Goal: Entertainment & Leisure: Consume media (video, audio)

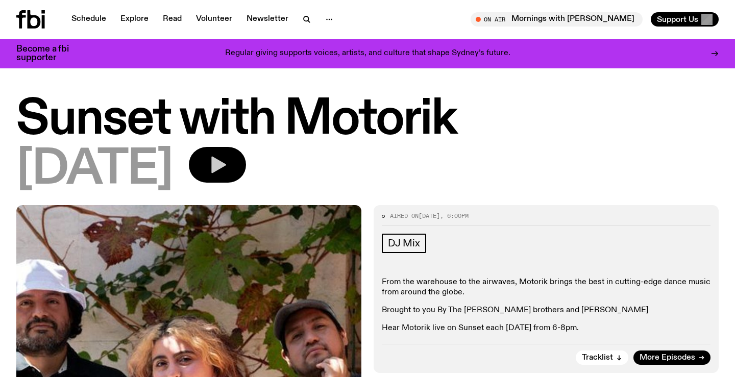
click at [246, 152] on button "button" at bounding box center [217, 165] width 57 height 36
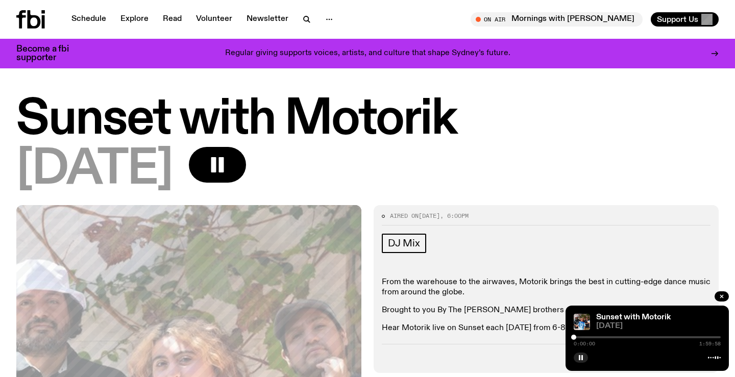
click at [631, 339] on div "0:00:00 1:59:58" at bounding box center [647, 340] width 147 height 12
drag, startPoint x: 588, startPoint y: 339, endPoint x: 640, endPoint y: 343, distance: 51.7
click at [640, 343] on div "0:53:44 1:59:58" at bounding box center [647, 340] width 147 height 12
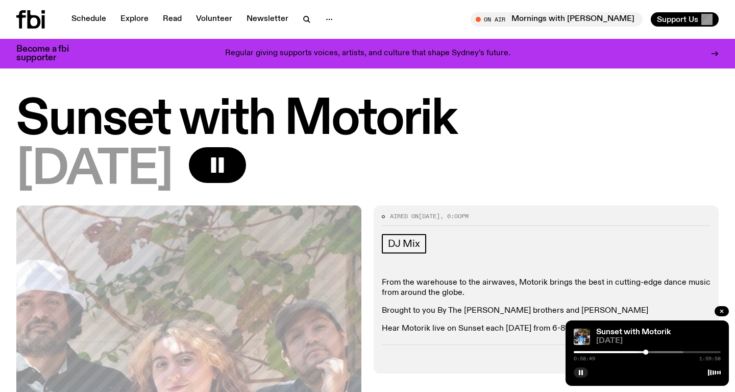
click at [654, 352] on div at bounding box center [610, 352] width 147 height 2
click at [666, 351] on div at bounding box center [612, 352] width 147 height 2
click at [672, 353] on div "1:14:59 1:59:58" at bounding box center [647, 355] width 147 height 12
drag, startPoint x: 668, startPoint y: 350, endPoint x: 674, endPoint y: 350, distance: 6.1
click at [674, 350] on div at bounding box center [672, 351] width 5 height 5
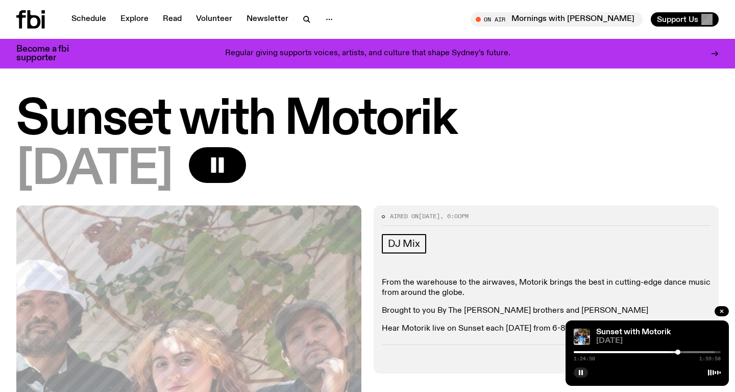
click at [679, 351] on div at bounding box center [678, 351] width 5 height 5
drag, startPoint x: 679, startPoint y: 351, endPoint x: 685, endPoint y: 350, distance: 6.2
click at [683, 350] on div at bounding box center [680, 351] width 5 height 5
drag, startPoint x: 685, startPoint y: 352, endPoint x: 691, endPoint y: 352, distance: 6.1
click at [691, 352] on div at bounding box center [691, 351] width 5 height 5
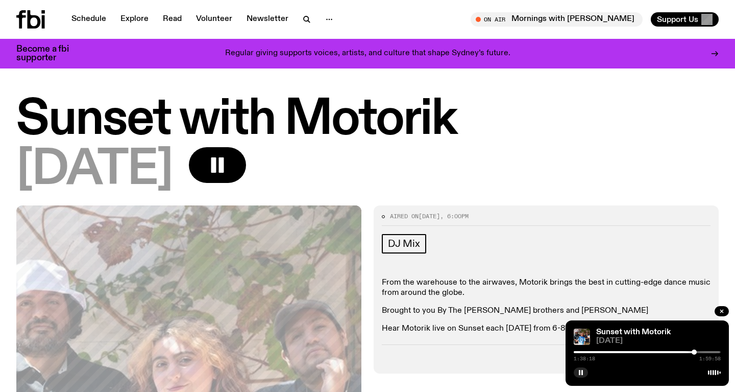
click at [695, 352] on div at bounding box center [694, 351] width 5 height 5
click at [700, 352] on div at bounding box center [699, 351] width 5 height 5
click at [36, 17] on icon at bounding box center [34, 19] width 13 height 18
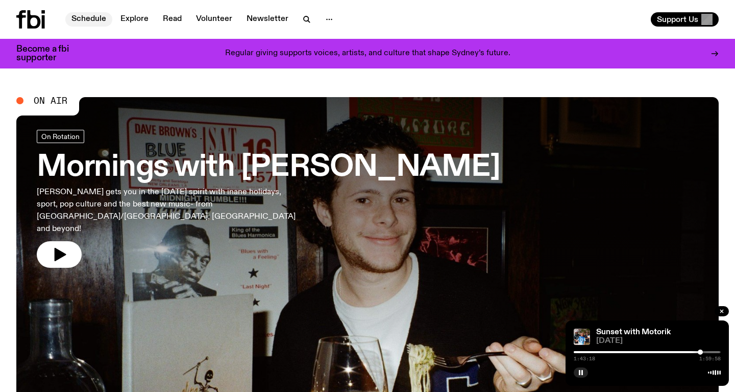
click at [104, 18] on link "Schedule" at bounding box center [88, 19] width 47 height 14
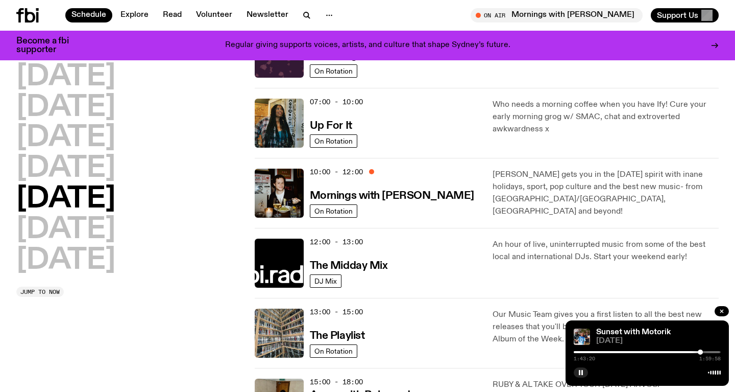
scroll to position [76, 0]
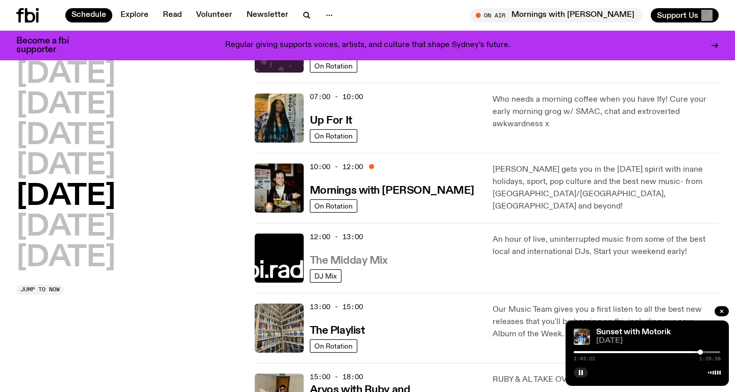
click at [362, 262] on h3 "The Midday Mix" at bounding box center [349, 260] width 78 height 11
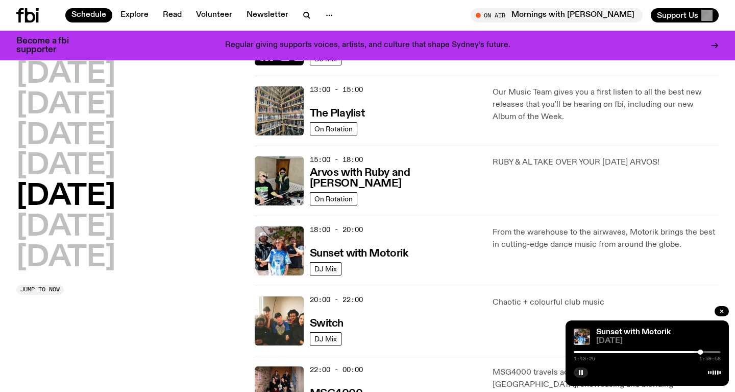
scroll to position [344, 0]
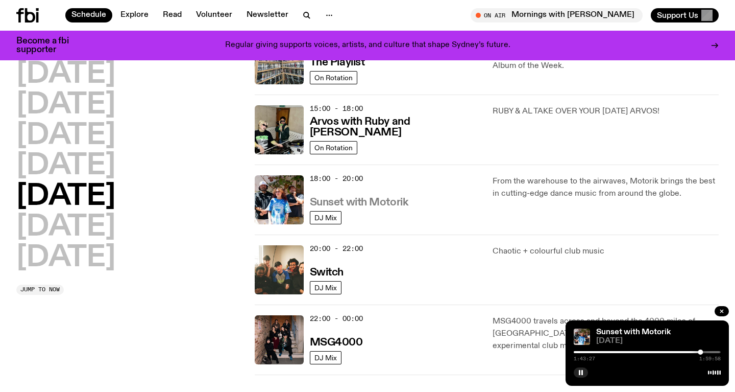
click at [374, 202] on h3 "Sunset with Motorik" at bounding box center [359, 202] width 99 height 11
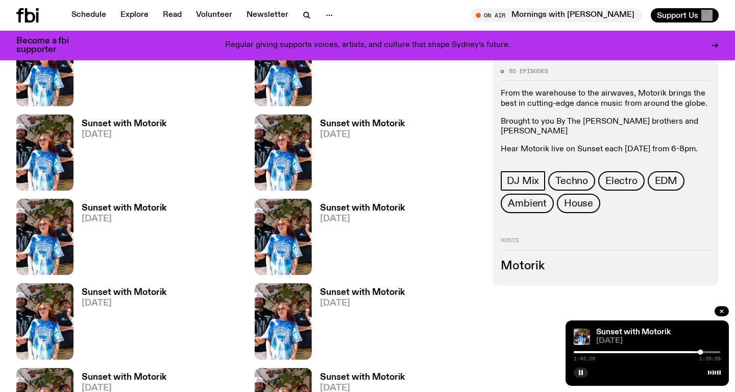
scroll to position [671, 0]
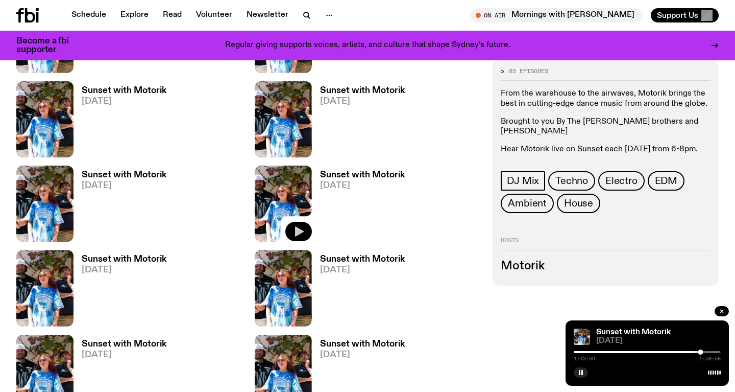
click at [302, 230] on icon "button" at bounding box center [299, 231] width 12 height 12
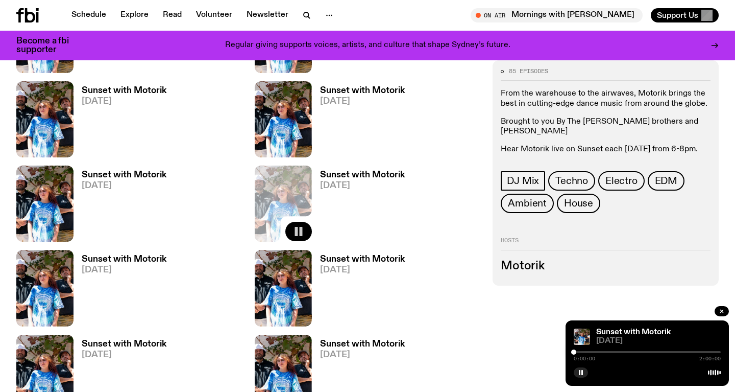
click at [597, 352] on div at bounding box center [647, 352] width 147 height 2
click at [608, 351] on div at bounding box center [647, 352] width 147 height 2
click at [622, 351] on div at bounding box center [647, 352] width 147 height 2
click at [642, 351] on div at bounding box center [647, 352] width 147 height 2
click at [654, 352] on div at bounding box center [647, 352] width 147 height 2
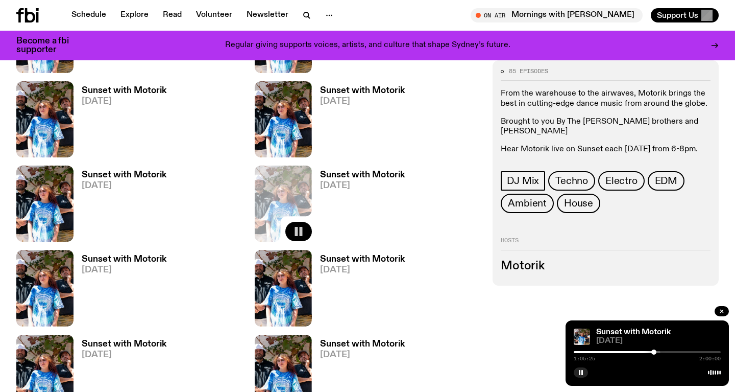
click at [669, 351] on div at bounding box center [647, 352] width 147 height 2
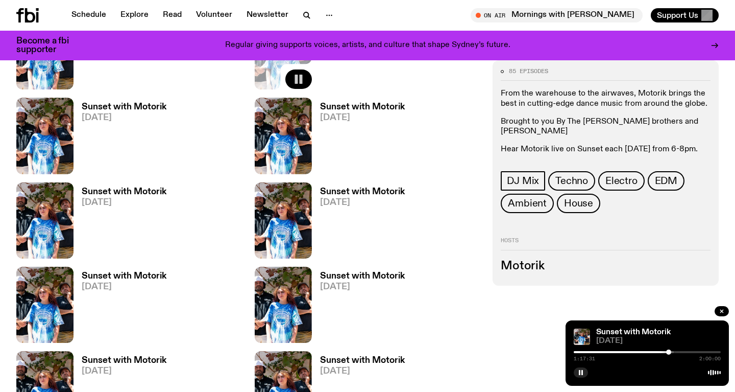
scroll to position [834, 0]
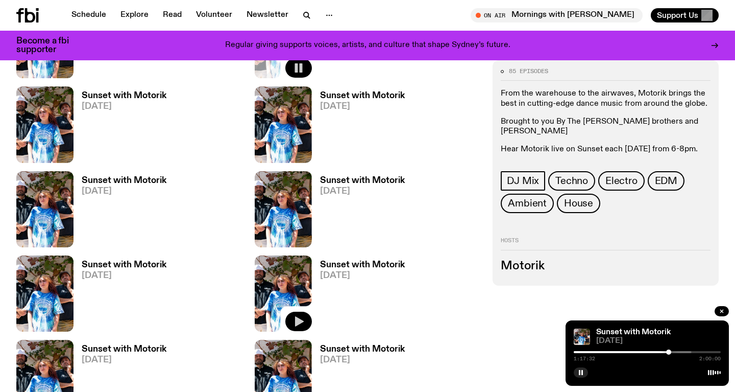
click at [301, 322] on icon "button" at bounding box center [299, 321] width 9 height 10
click at [596, 352] on div at bounding box center [618, 352] width 147 height 2
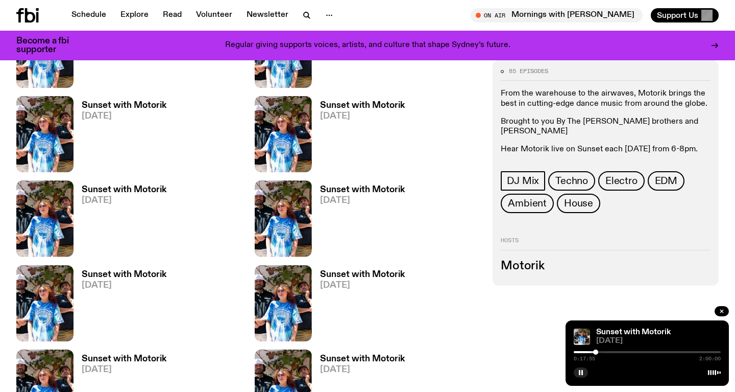
scroll to position [1117, 0]
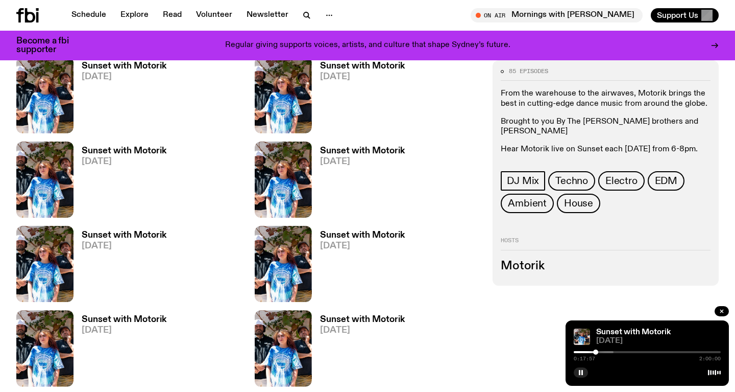
click at [623, 353] on div "0:17:57 2:00:00" at bounding box center [647, 355] width 147 height 12
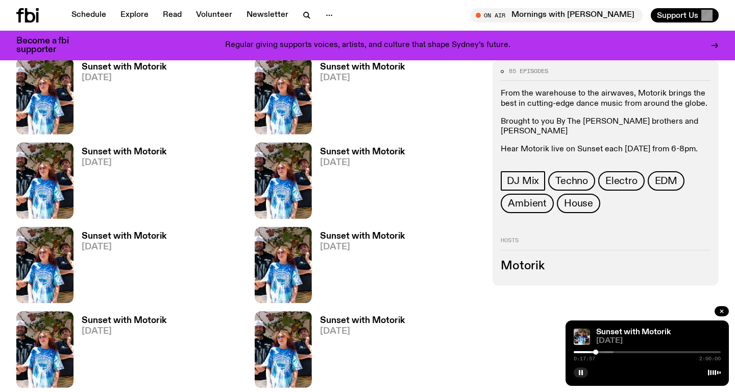
click at [629, 350] on div "0:17:57 2:00:00" at bounding box center [647, 355] width 147 height 12
click at [623, 352] on div at bounding box center [647, 352] width 147 height 2
click at [638, 351] on div at bounding box center [647, 352] width 147 height 2
click at [648, 352] on div at bounding box center [578, 352] width 147 height 2
click at [660, 352] on div at bounding box center [590, 352] width 147 height 2
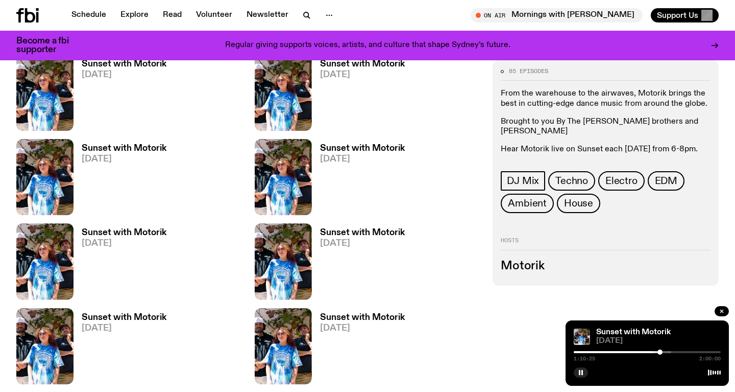
scroll to position [1287, 0]
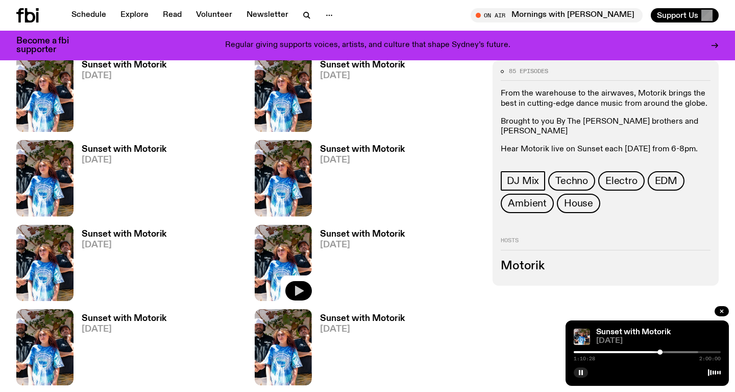
click at [303, 288] on icon "button" at bounding box center [299, 290] width 12 height 12
drag, startPoint x: 576, startPoint y: 351, endPoint x: 605, endPoint y: 352, distance: 28.1
click at [590, 352] on div at bounding box center [587, 351] width 5 height 5
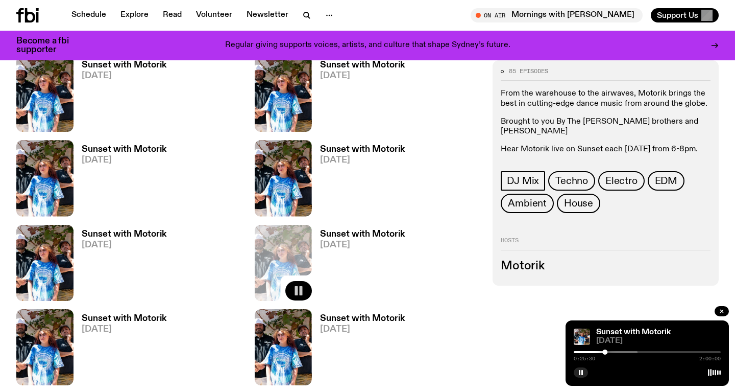
click at [624, 350] on div "0:25:30 2:00:00" at bounding box center [647, 355] width 147 height 12
click at [628, 353] on div "0:25:31 2:00:00" at bounding box center [647, 355] width 147 height 12
drag, startPoint x: 604, startPoint y: 353, endPoint x: 618, endPoint y: 353, distance: 14.3
click at [607, 353] on div at bounding box center [604, 351] width 5 height 5
drag, startPoint x: 619, startPoint y: 352, endPoint x: 628, endPoint y: 352, distance: 8.7
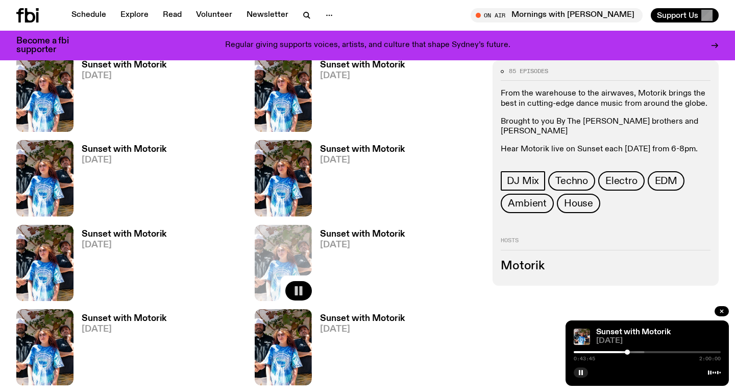
click at [628, 352] on div at bounding box center [627, 351] width 5 height 5
drag, startPoint x: 629, startPoint y: 351, endPoint x: 637, endPoint y: 351, distance: 8.2
click at [637, 351] on div at bounding box center [637, 351] width 5 height 5
drag, startPoint x: 637, startPoint y: 351, endPoint x: 645, endPoint y: 352, distance: 7.7
click at [640, 352] on div at bounding box center [637, 351] width 5 height 5
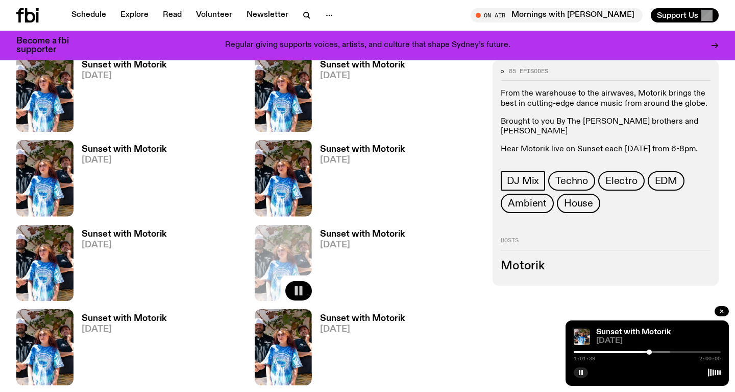
drag, startPoint x: 645, startPoint y: 352, endPoint x: 652, endPoint y: 351, distance: 6.7
click at [652, 351] on div at bounding box center [649, 351] width 5 height 5
drag, startPoint x: 652, startPoint y: 351, endPoint x: 645, endPoint y: 352, distance: 6.7
click at [645, 352] on div at bounding box center [644, 351] width 5 height 5
